Goal: Browse casually: Explore the website without a specific task or goal

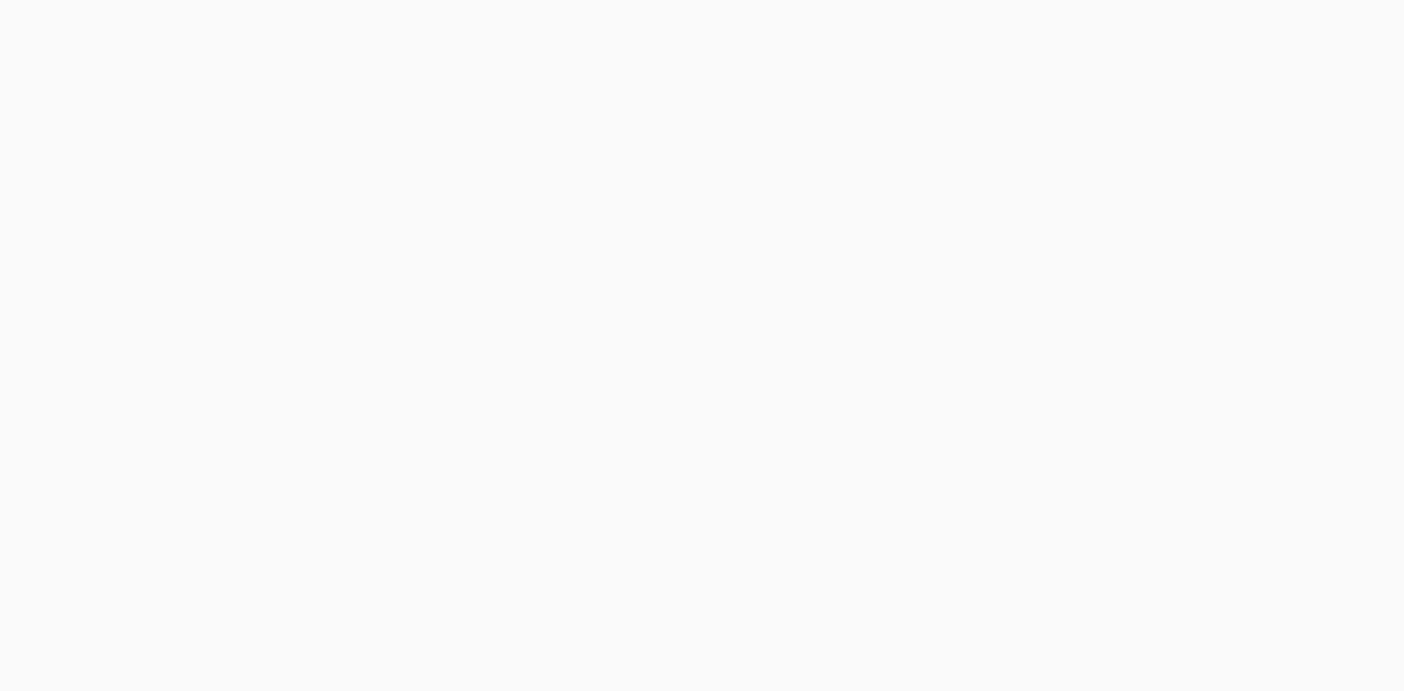
click at [1171, 304] on body at bounding box center [702, 345] width 1404 height 691
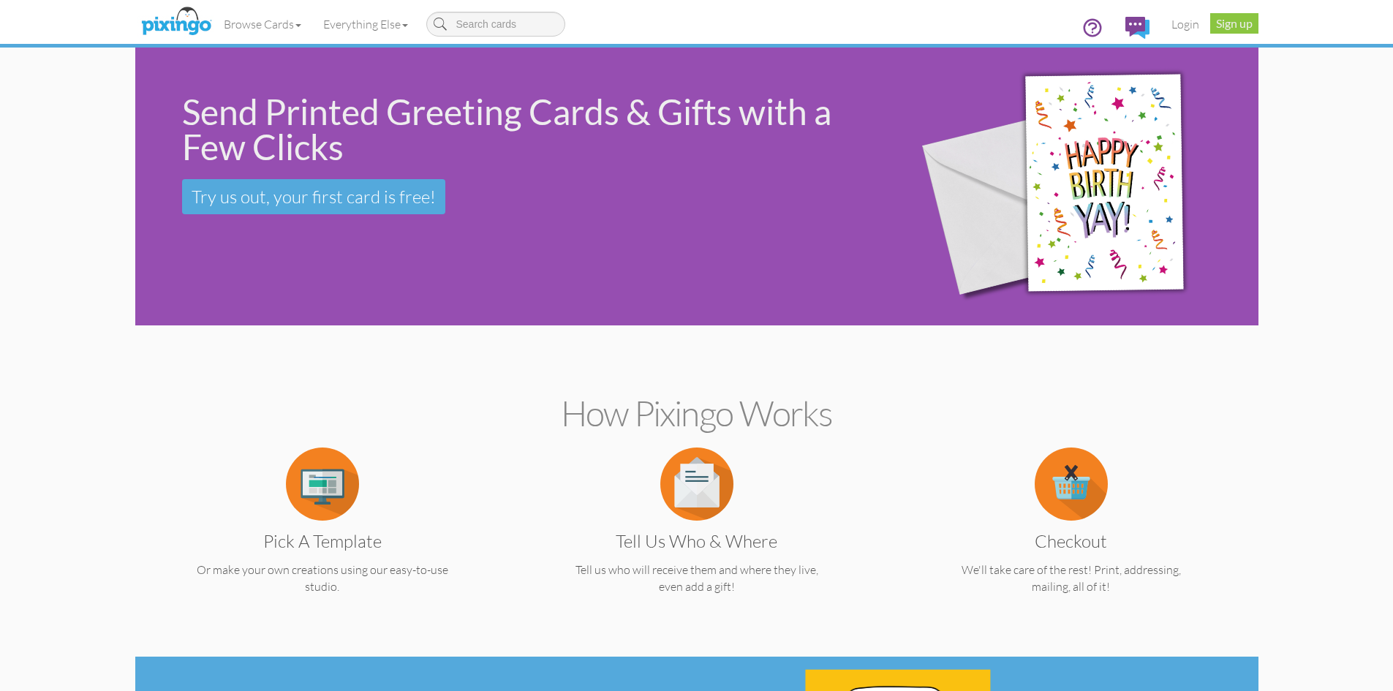
drag, startPoint x: 1299, startPoint y: 468, endPoint x: 1236, endPoint y: 277, distance: 201.0
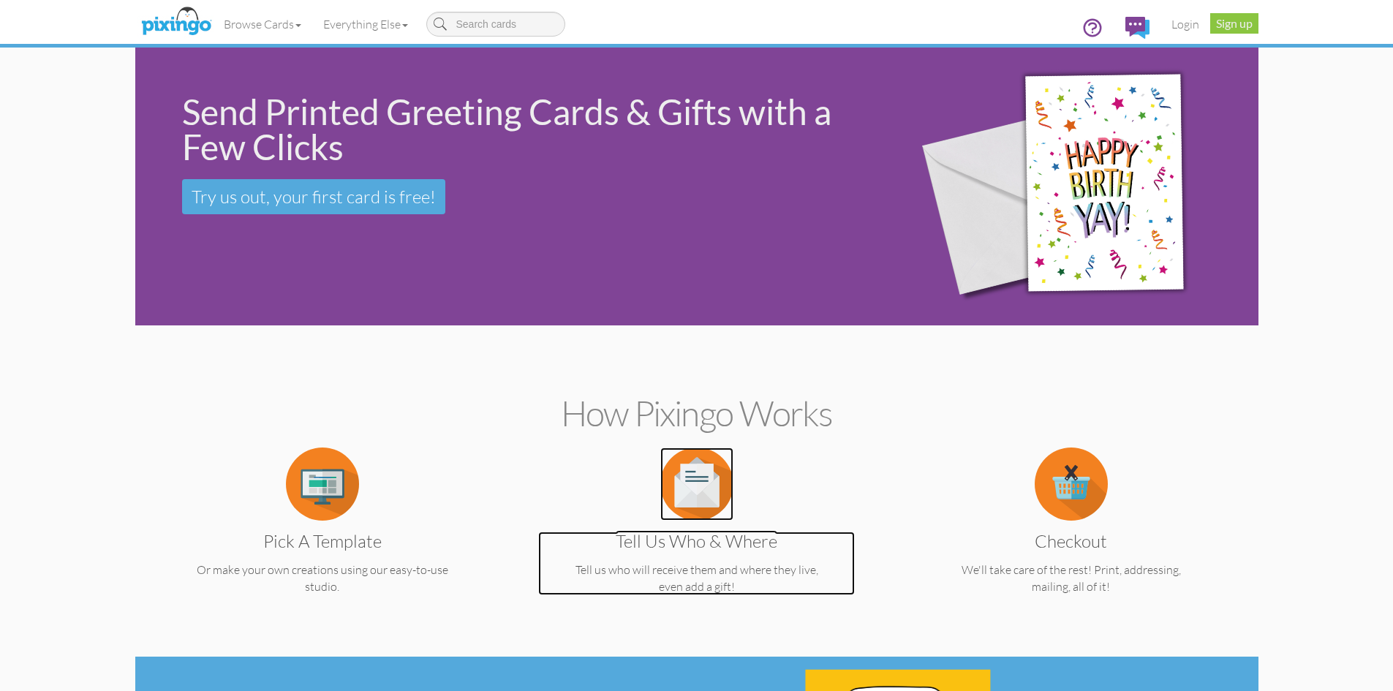
click at [740, 590] on p "Tell us who will receive them and where they live, even add a gift!" at bounding box center [696, 579] width 317 height 34
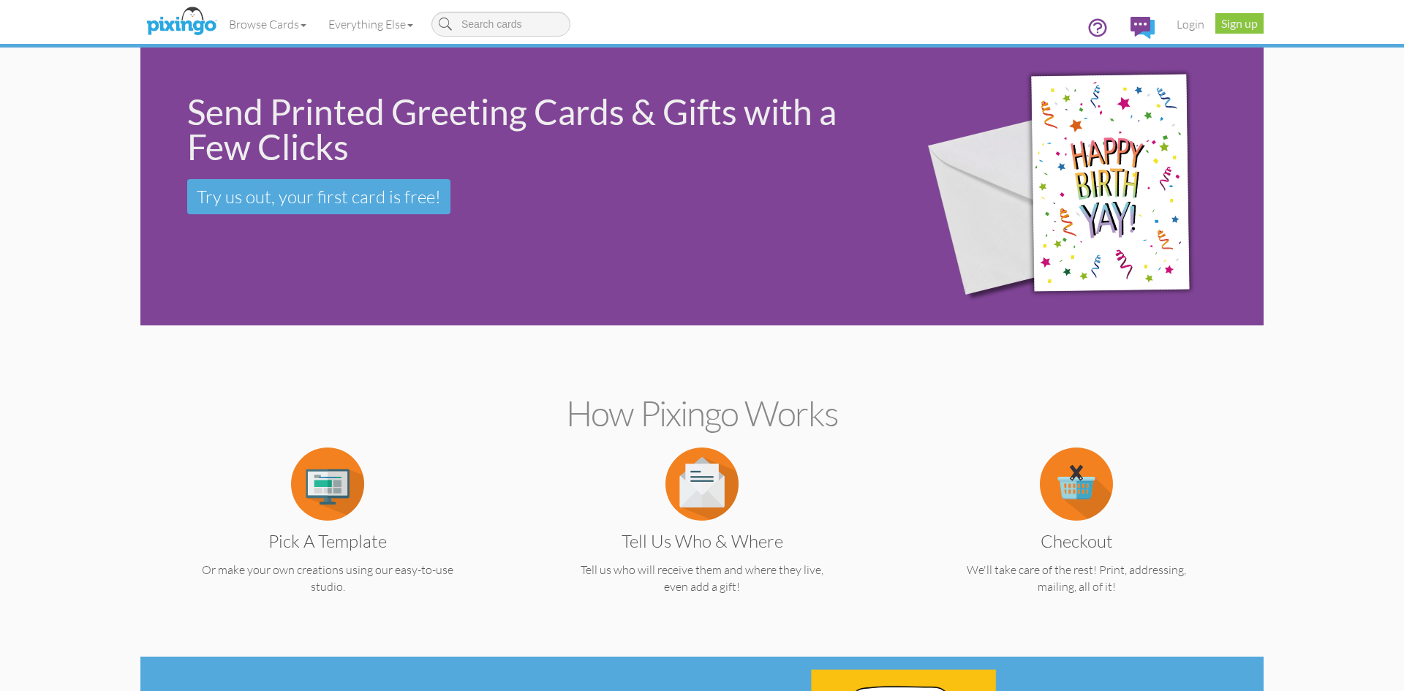
click at [740, 590] on body "Toggle navigation Visit Pixingo Mobile Browse Cards Business Accounting Automot…" at bounding box center [702, 345] width 1404 height 691
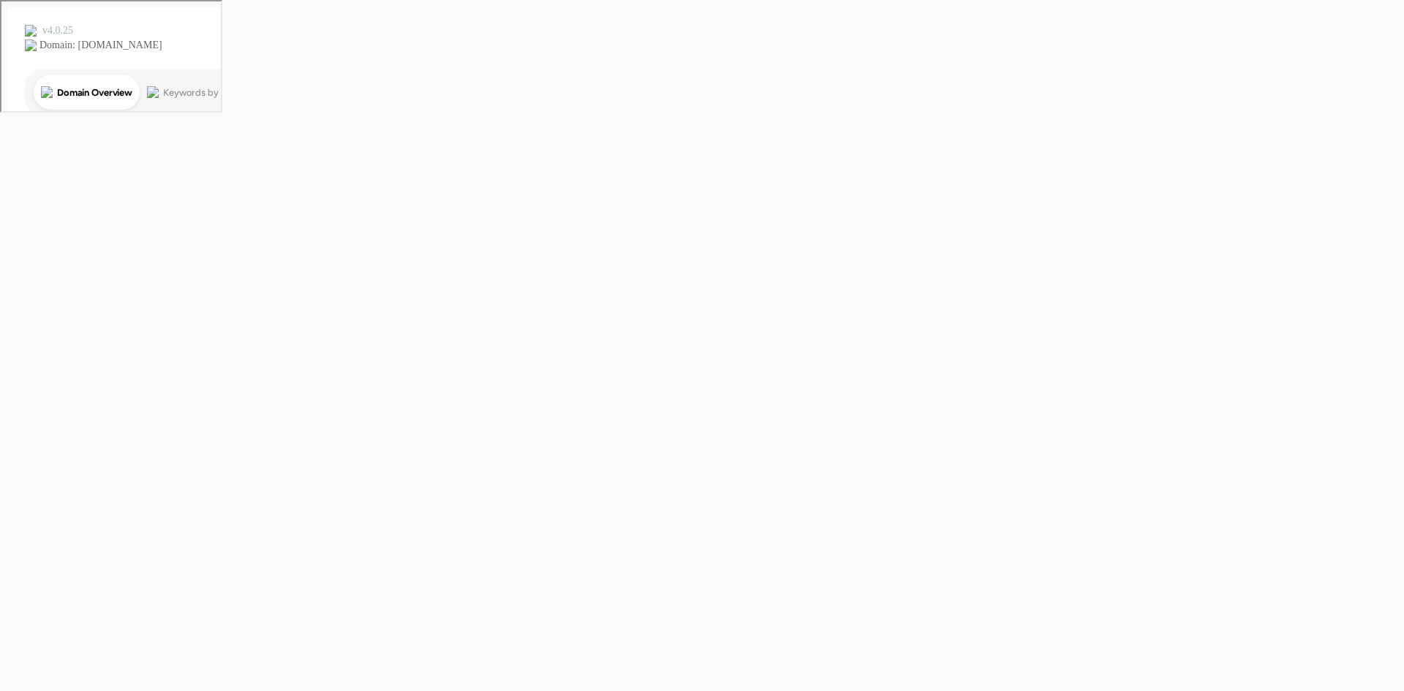
click at [740, 590] on body at bounding box center [702, 345] width 1404 height 691
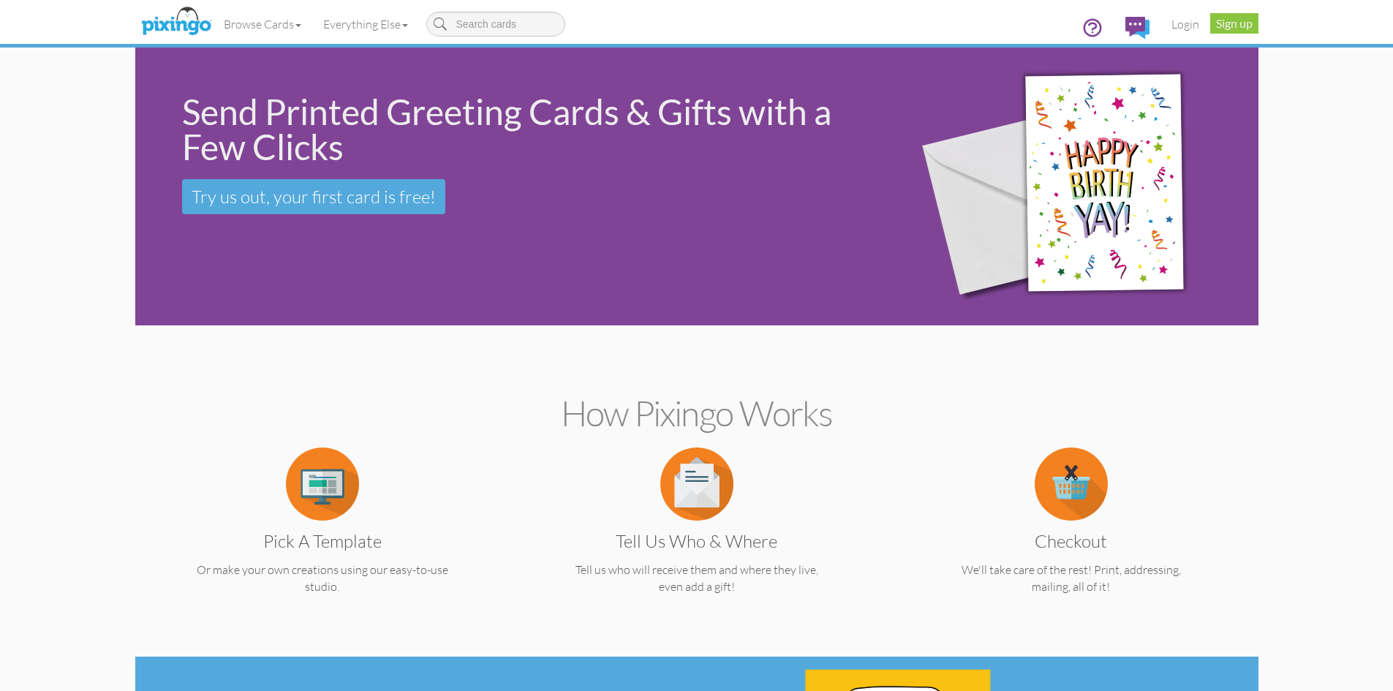
click at [532, 51] on div "Browse Cards Business Accounting Automotive Chiropractor Customer Dental Financ…" at bounding box center [696, 29] width 1101 height 58
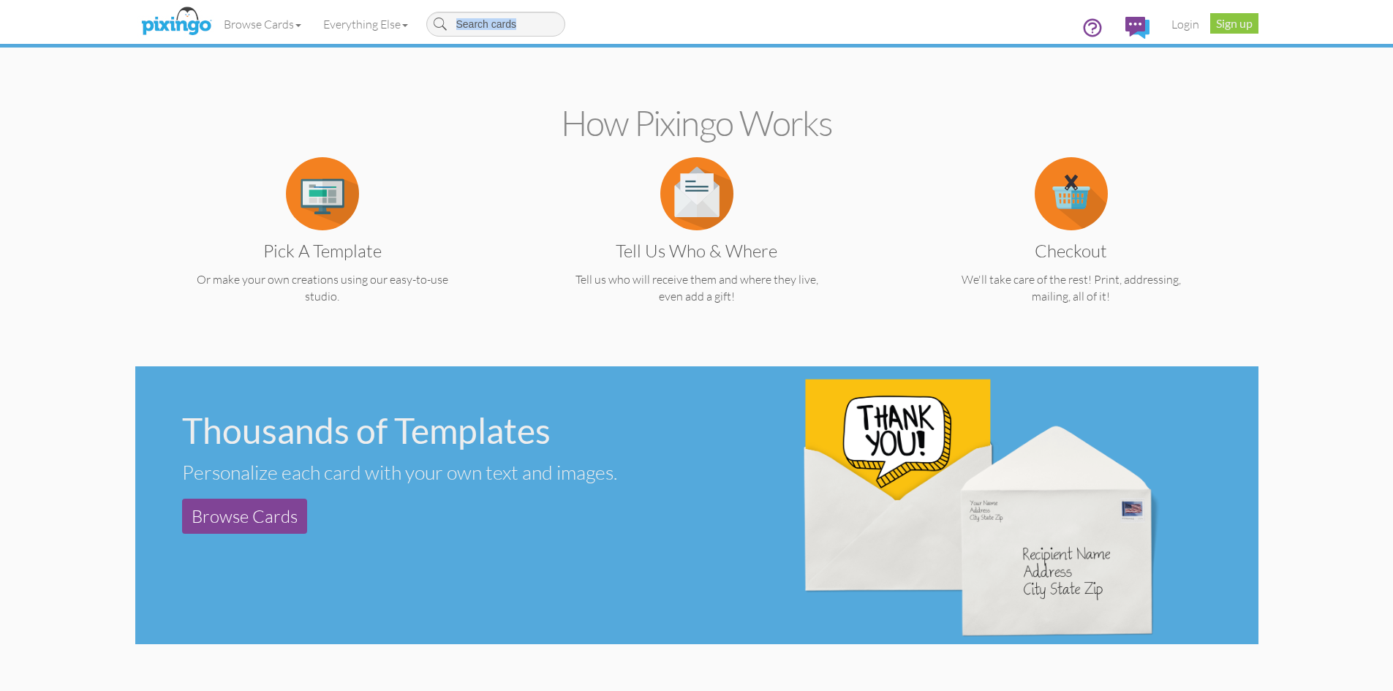
scroll to position [291, 0]
click at [584, 470] on div "Personalize each card with your own text and images." at bounding box center [433, 471] width 503 height 24
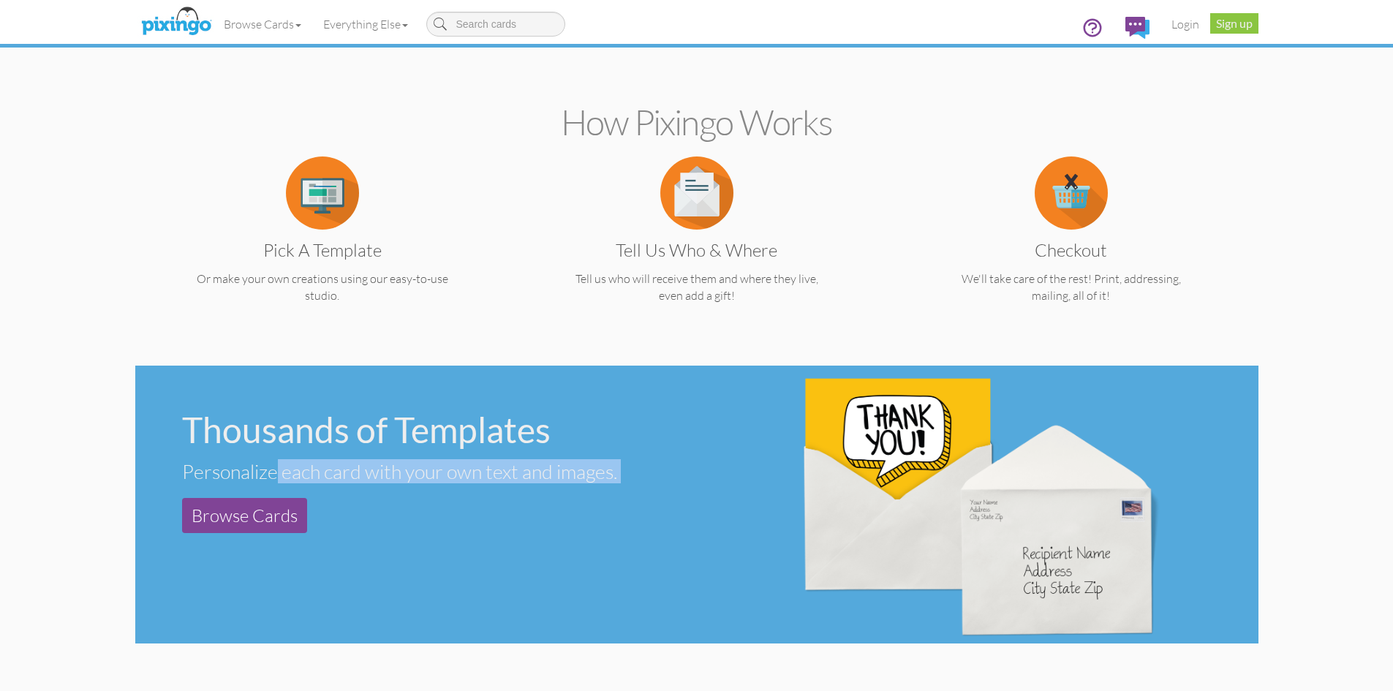
click at [584, 470] on div "Personalize each card with your own text and images." at bounding box center [433, 471] width 503 height 24
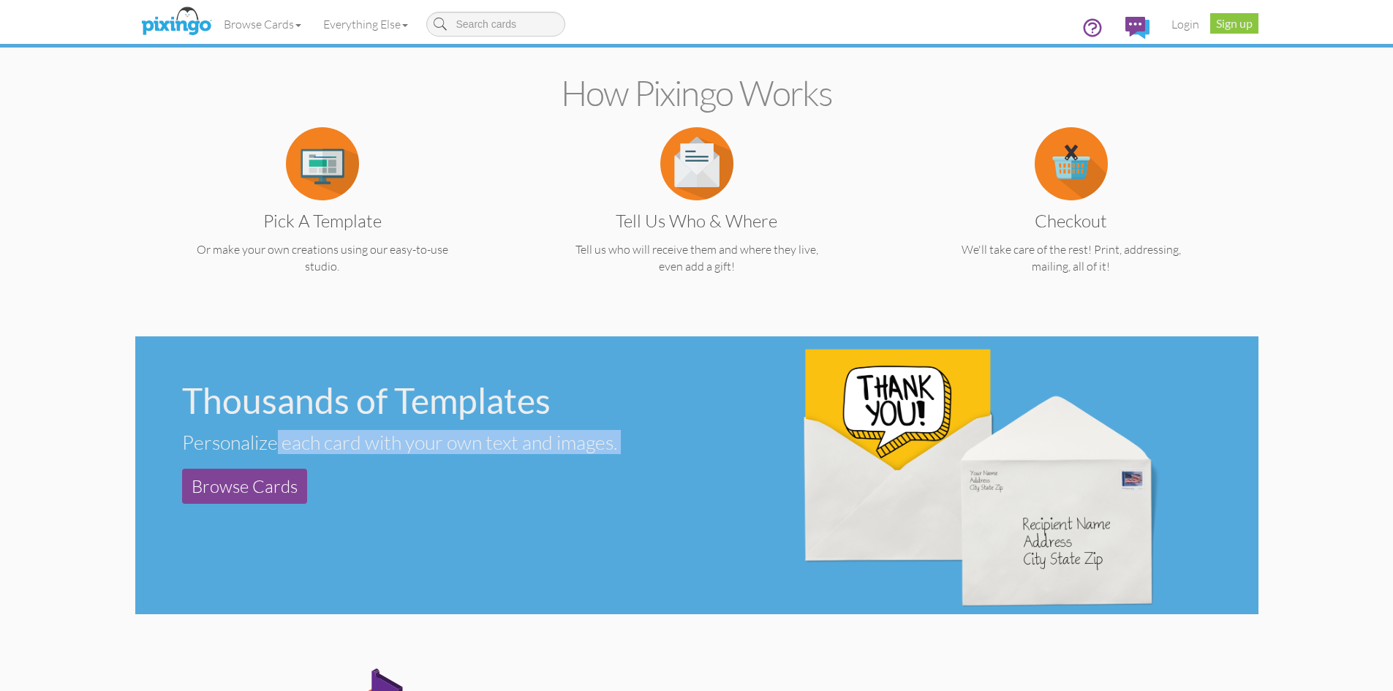
scroll to position [322, 0]
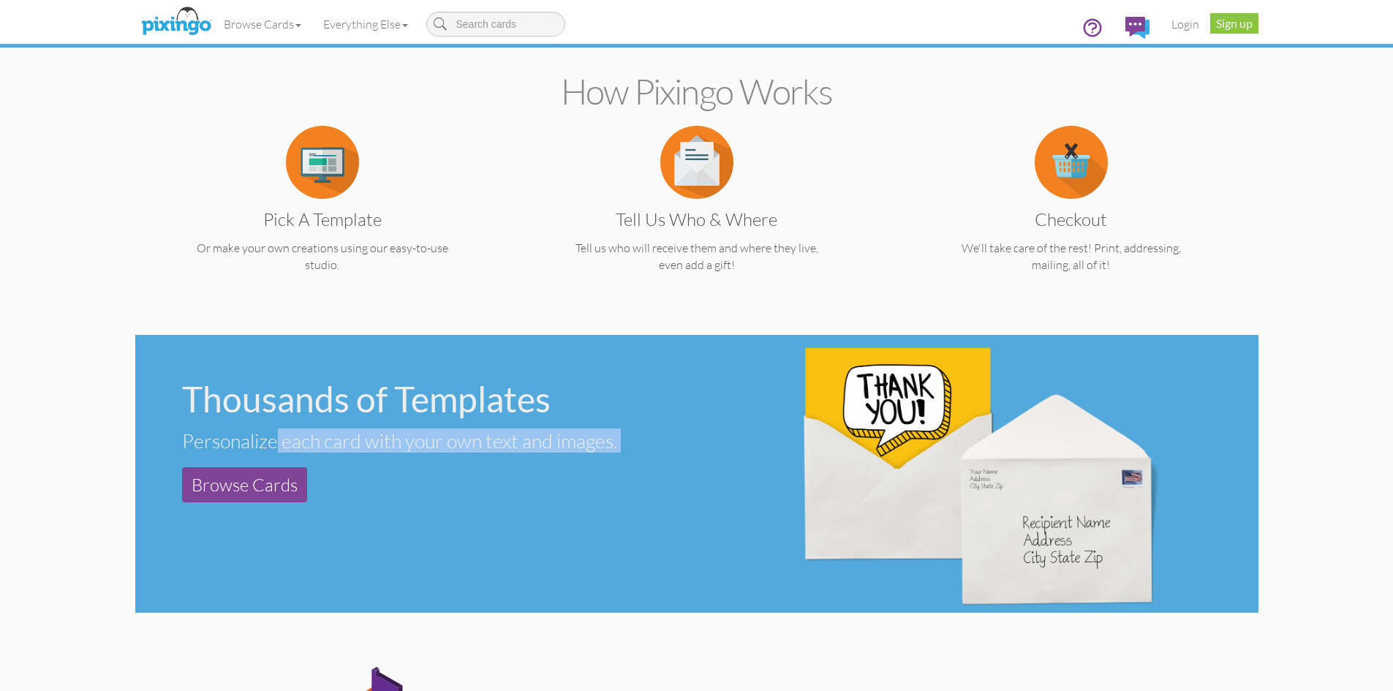
click at [584, 470] on div "Thousands of Templates Personalize each card with your own text and images. Bro…" at bounding box center [416, 442] width 562 height 215
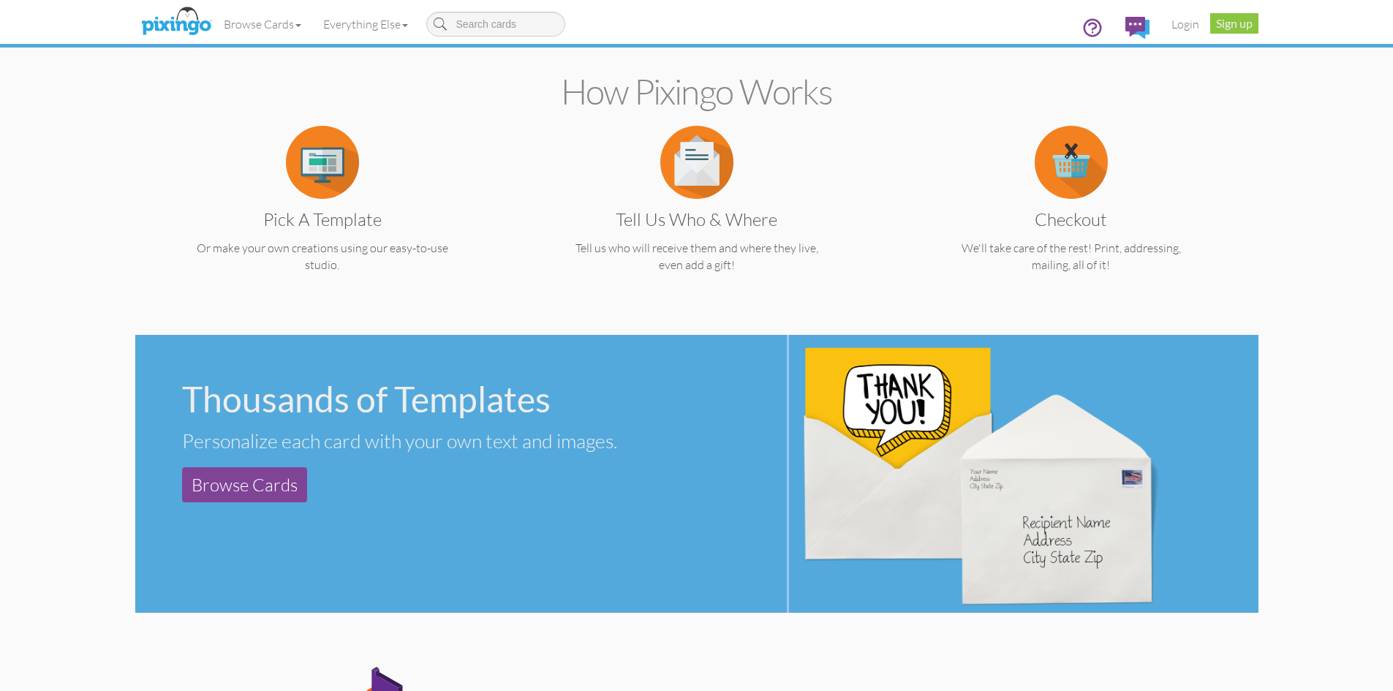
click at [584, 470] on div "Thousands of Templates Personalize each card with your own text and images. Bro…" at bounding box center [416, 442] width 562 height 215
click at [385, 448] on div "Personalize each card with your own text and images." at bounding box center [433, 441] width 503 height 24
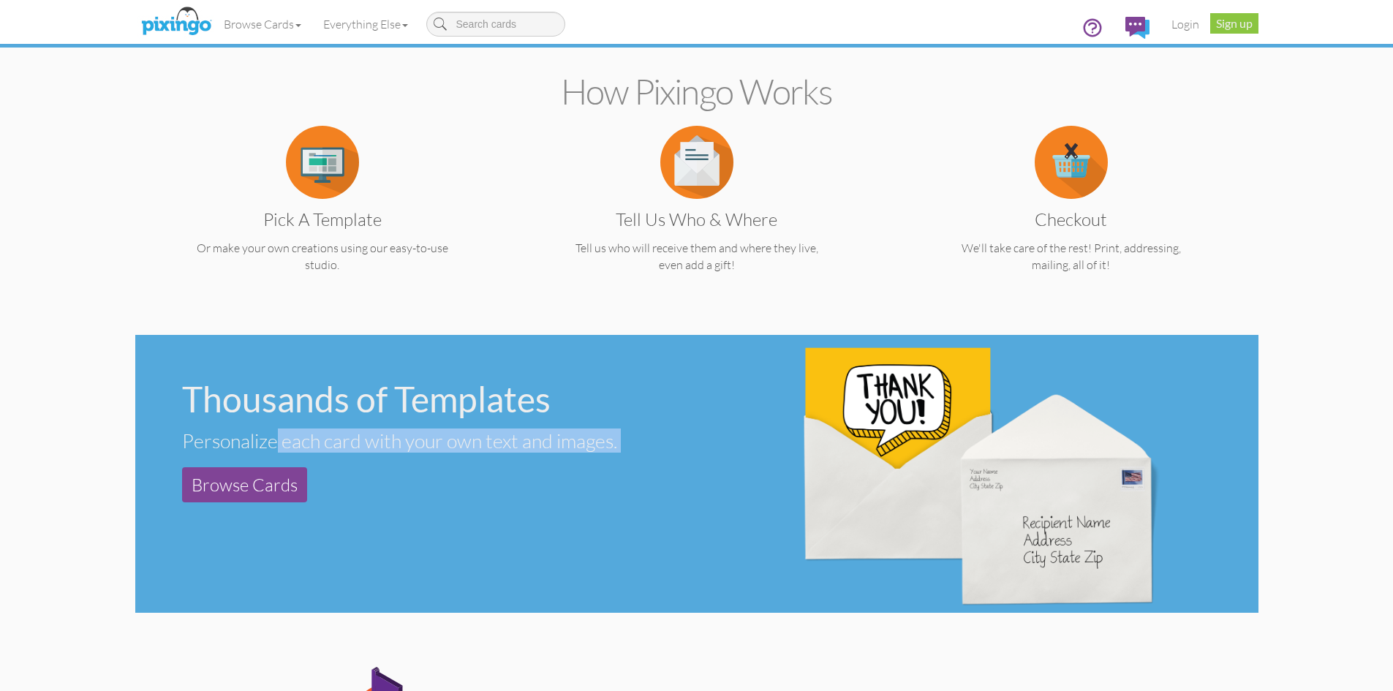
click at [385, 448] on div "Personalize each card with your own text and images." at bounding box center [433, 441] width 503 height 24
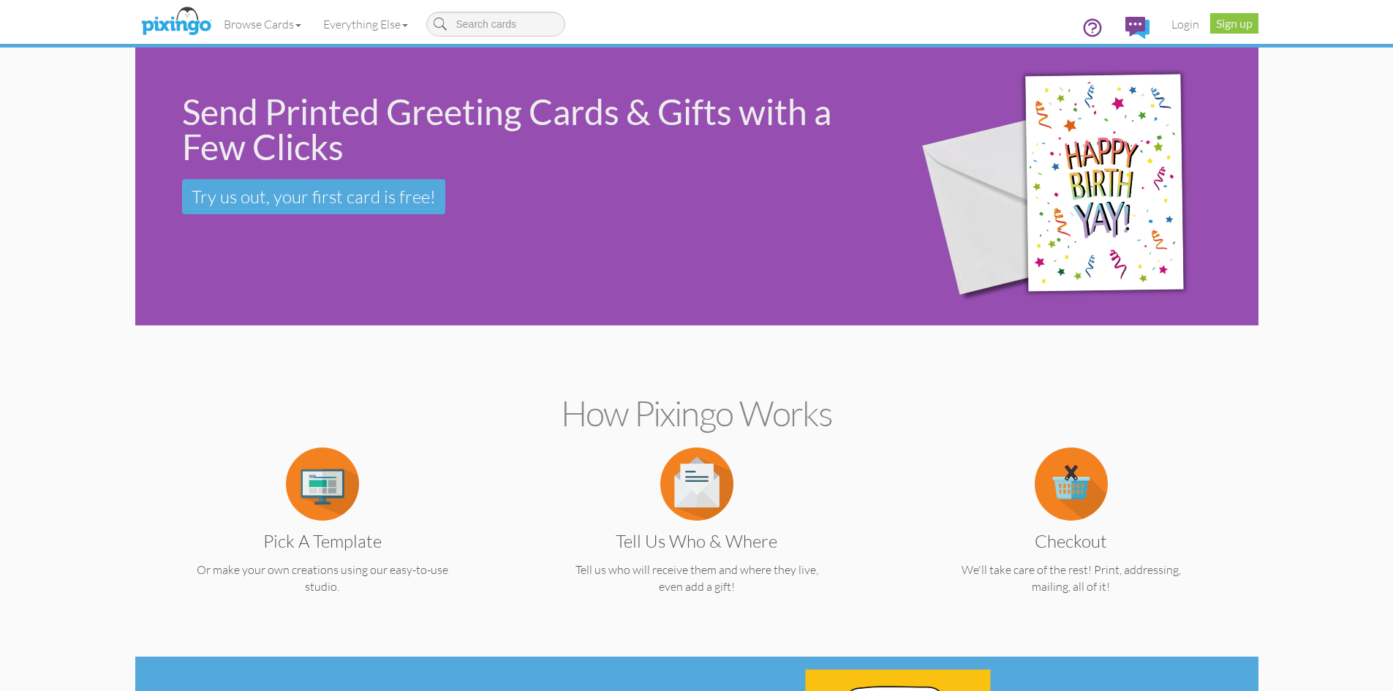
click at [912, 263] on img at bounding box center [1072, 187] width 353 height 320
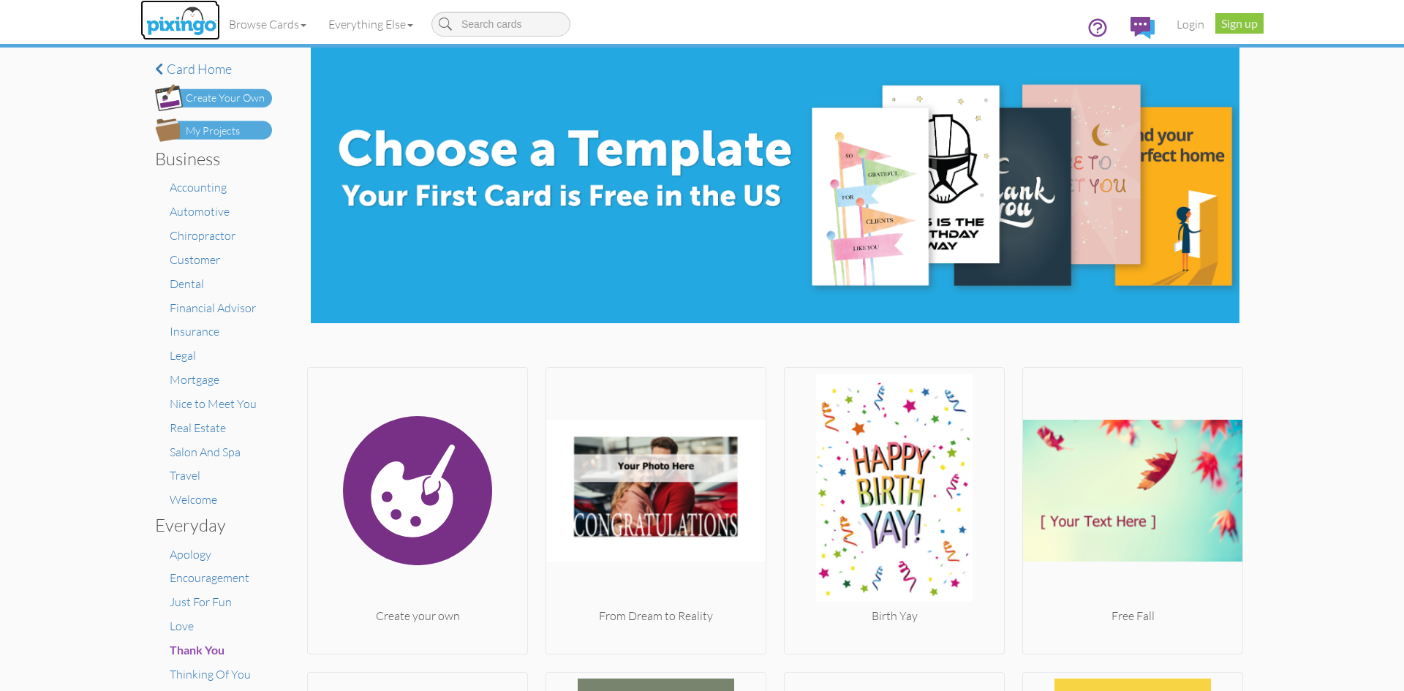
click at [178, 24] on img at bounding box center [182, 22] width 78 height 37
